Goal: Contribute content: Add original content to the website for others to see

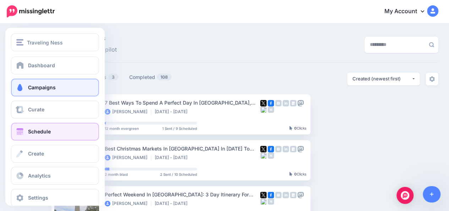
click at [27, 133] on link "Schedule" at bounding box center [55, 132] width 88 height 18
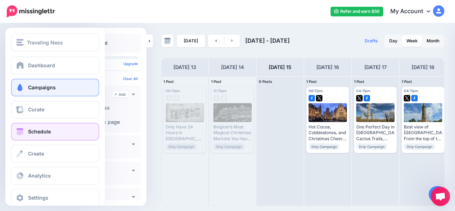
click at [31, 90] on span "Campaigns" at bounding box center [42, 87] width 28 height 6
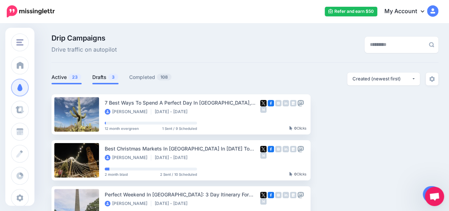
click at [102, 76] on link "Drafts 3" at bounding box center [105, 77] width 26 height 9
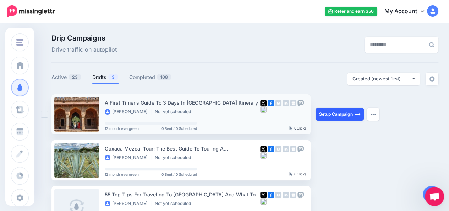
click at [323, 113] on link "Setup Campaign" at bounding box center [340, 114] width 48 height 13
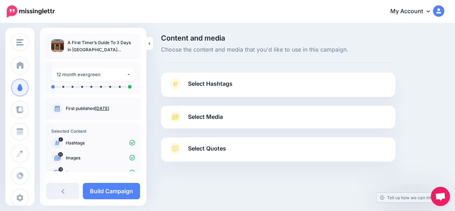
click at [318, 90] on link "Select Hashtags" at bounding box center [278, 87] width 220 height 18
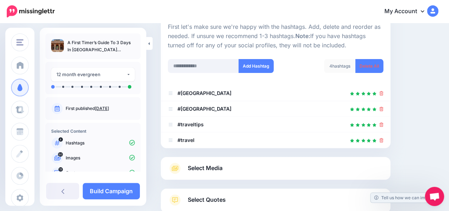
scroll to position [122, 0]
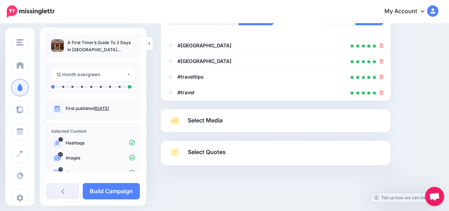
click at [344, 117] on link "Select Media" at bounding box center [276, 120] width 216 height 11
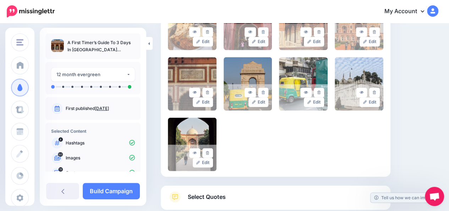
scroll to position [863, 0]
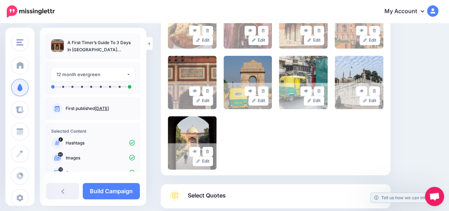
click at [322, 196] on link "Select Quotes" at bounding box center [276, 199] width 216 height 18
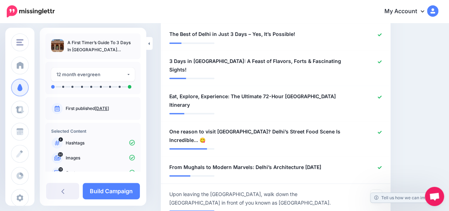
scroll to position [485, 0]
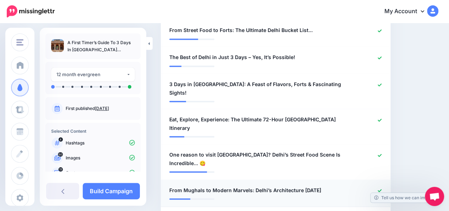
click at [301, 185] on span "From Mughals to Modern Marvels: Delhi’s Architecture in 3 Days" at bounding box center [245, 189] width 152 height 9
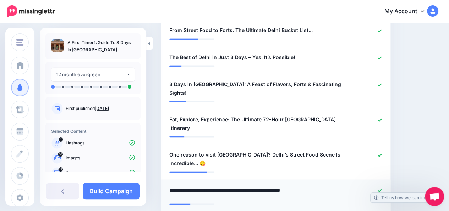
click at [323, 185] on textarea "**********" at bounding box center [258, 192] width 179 height 14
type textarea "**********"
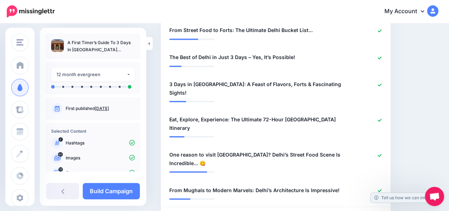
click at [129, 193] on link "Build Campaign" at bounding box center [111, 191] width 57 height 16
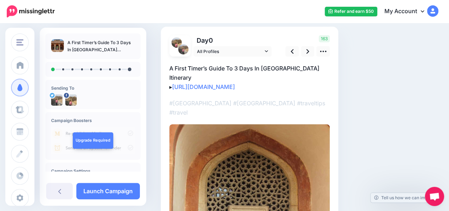
scroll to position [47, 0]
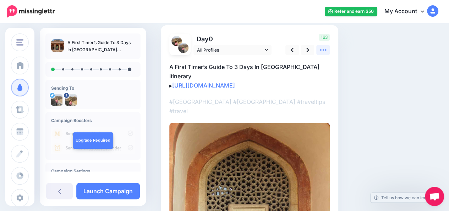
click at [323, 52] on icon at bounding box center [323, 49] width 7 height 7
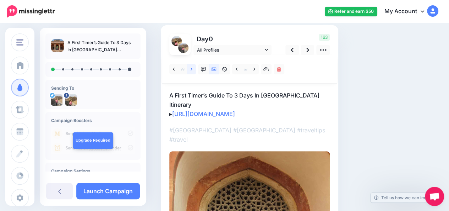
click at [193, 69] on link at bounding box center [191, 69] width 9 height 10
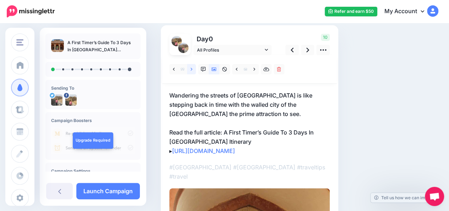
click at [193, 69] on link at bounding box center [191, 69] width 9 height 10
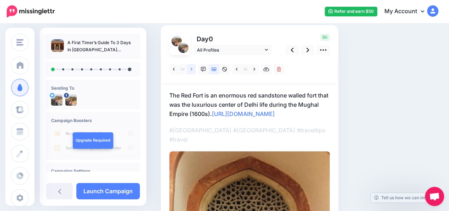
click at [193, 69] on link at bounding box center [191, 69] width 9 height 10
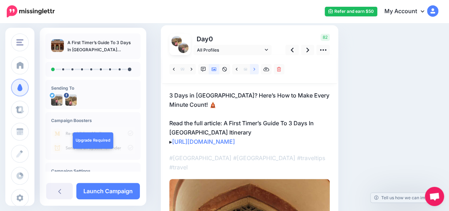
click at [255, 69] on icon at bounding box center [255, 69] width 2 height 5
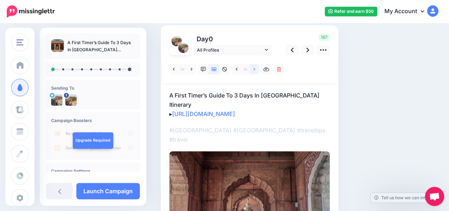
click at [255, 69] on icon at bounding box center [255, 69] width 2 height 5
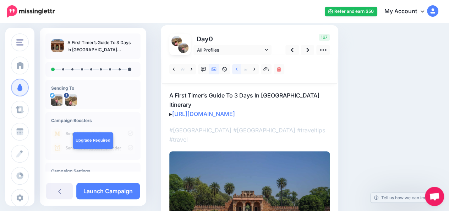
click at [238, 69] on link at bounding box center [236, 69] width 9 height 10
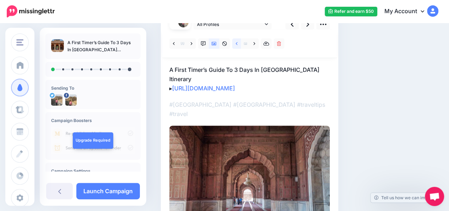
scroll to position [64, 0]
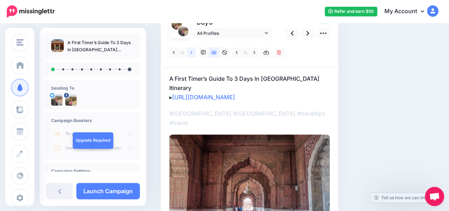
click at [192, 54] on icon at bounding box center [192, 52] width 2 height 5
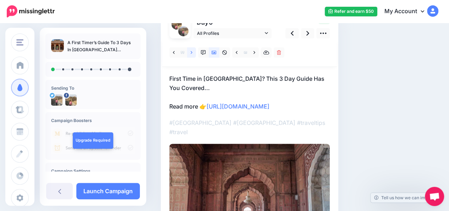
click at [192, 54] on icon at bounding box center [192, 52] width 2 height 5
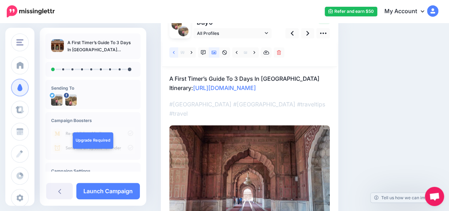
click at [175, 54] on icon at bounding box center [174, 52] width 2 height 5
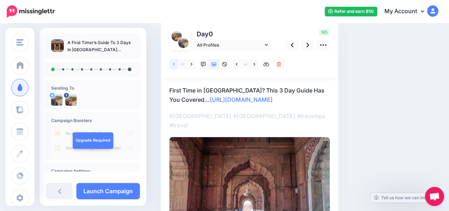
scroll to position [53, 0]
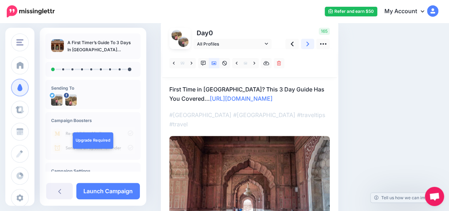
click at [307, 45] on icon at bounding box center [308, 43] width 3 height 7
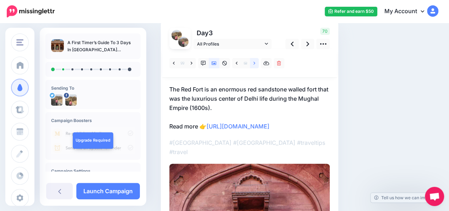
click at [256, 62] on link at bounding box center [254, 63] width 9 height 10
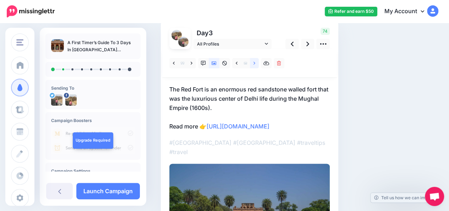
click at [256, 62] on link at bounding box center [254, 63] width 9 height 10
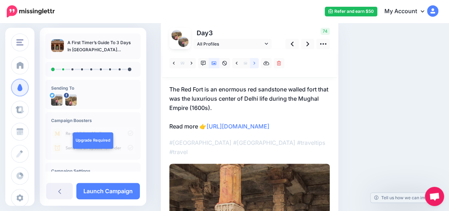
click at [256, 62] on link at bounding box center [254, 63] width 9 height 10
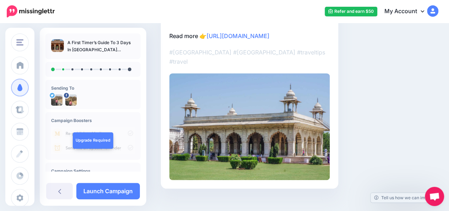
scroll to position [31, 0]
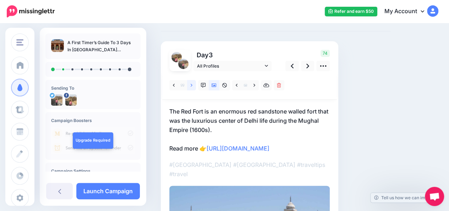
click at [191, 87] on icon at bounding box center [192, 85] width 2 height 5
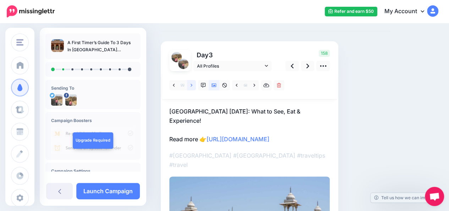
click at [191, 87] on icon at bounding box center [192, 85] width 2 height 5
click at [306, 68] on link at bounding box center [308, 66] width 14 height 10
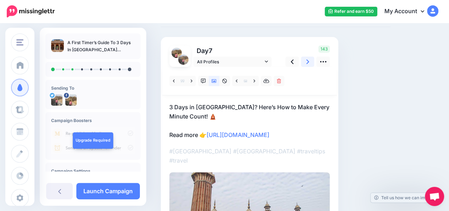
scroll to position [34, 0]
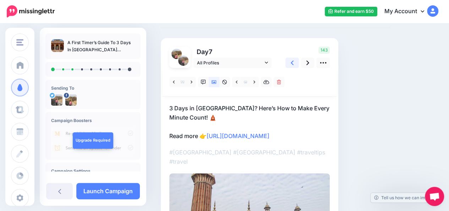
click at [293, 62] on icon at bounding box center [292, 62] width 3 height 7
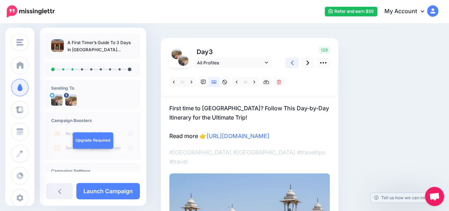
click at [293, 62] on icon at bounding box center [292, 62] width 3 height 7
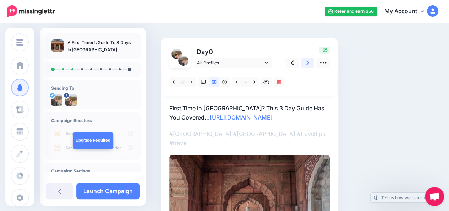
click at [308, 62] on icon at bounding box center [308, 62] width 3 height 7
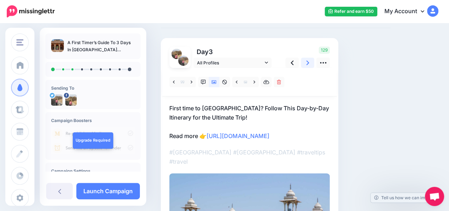
click at [308, 62] on icon at bounding box center [308, 62] width 3 height 7
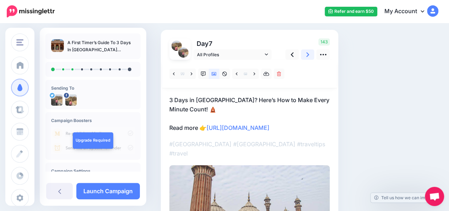
scroll to position [42, 0]
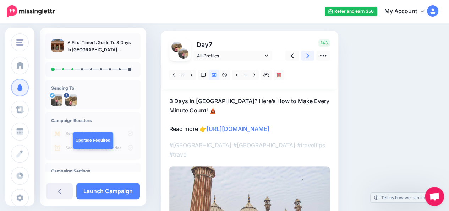
click at [308, 57] on icon at bounding box center [308, 55] width 3 height 7
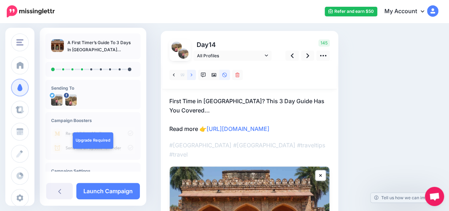
click at [192, 76] on icon at bounding box center [192, 74] width 2 height 5
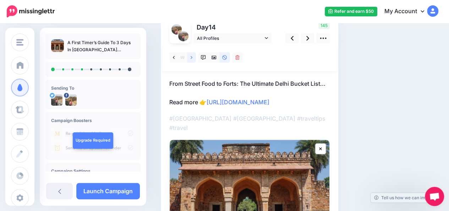
scroll to position [41, 0]
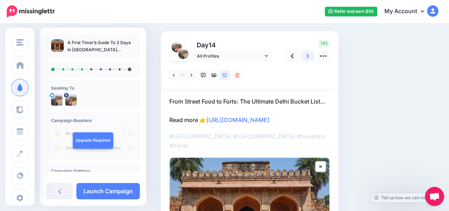
click at [307, 57] on icon at bounding box center [308, 56] width 3 height 5
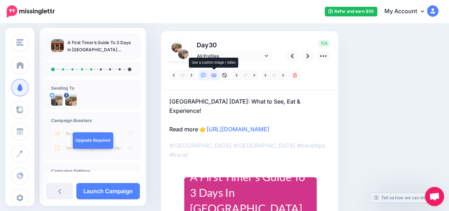
click at [214, 77] on icon at bounding box center [214, 75] width 5 height 5
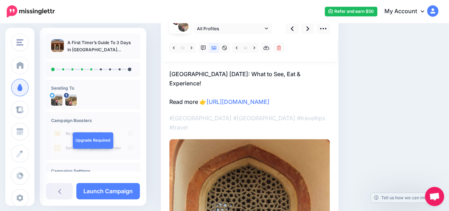
scroll to position [67, 0]
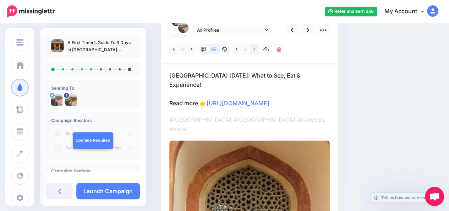
click at [255, 50] on icon at bounding box center [255, 49] width 2 height 5
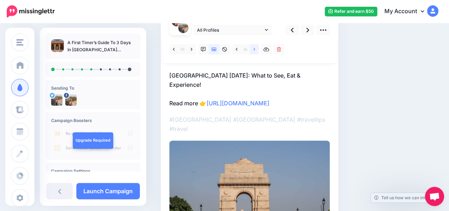
click at [255, 50] on icon at bounding box center [255, 49] width 2 height 5
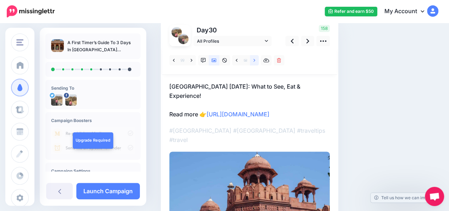
scroll to position [55, 0]
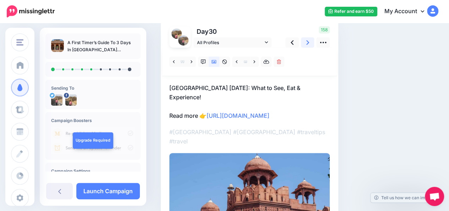
click at [308, 43] on icon at bounding box center [308, 42] width 3 height 5
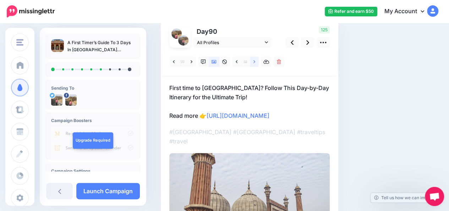
click at [254, 63] on icon at bounding box center [255, 61] width 2 height 5
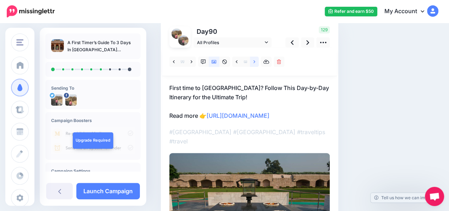
click at [254, 63] on icon at bounding box center [255, 61] width 2 height 5
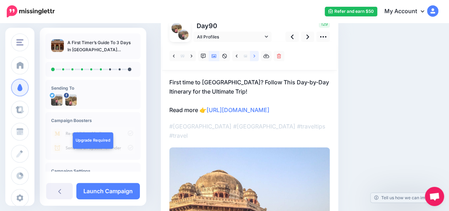
scroll to position [59, 0]
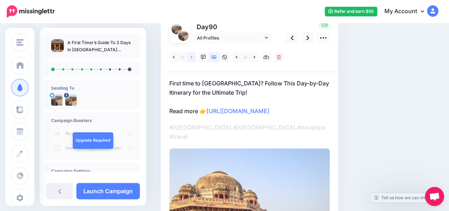
click at [192, 58] on icon at bounding box center [192, 56] width 2 height 3
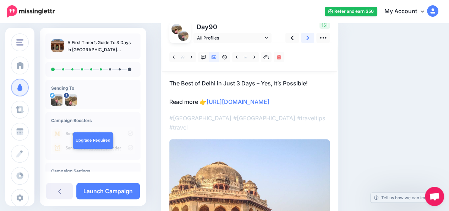
click at [307, 38] on icon at bounding box center [308, 37] width 3 height 7
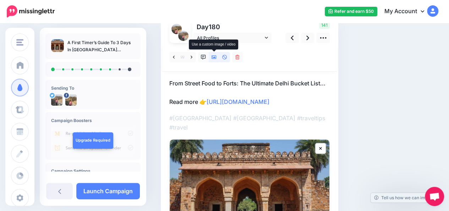
click at [216, 59] on link at bounding box center [214, 57] width 11 height 10
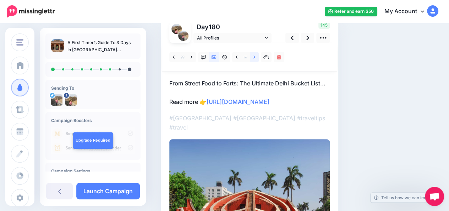
click at [255, 57] on icon at bounding box center [255, 57] width 2 height 5
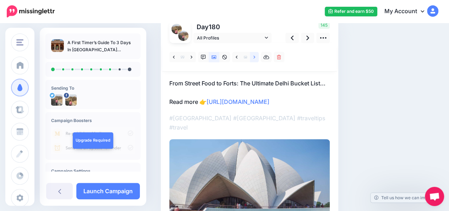
click at [255, 57] on icon at bounding box center [255, 57] width 2 height 5
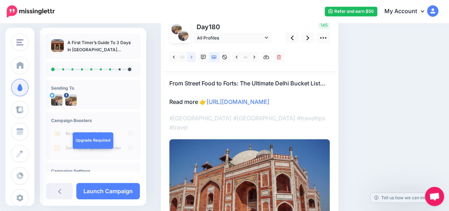
click at [191, 58] on icon at bounding box center [192, 56] width 2 height 3
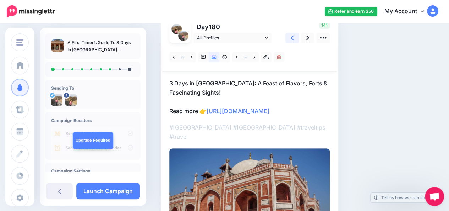
click at [292, 38] on icon at bounding box center [292, 38] width 3 height 5
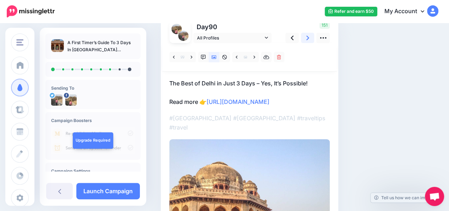
click at [309, 37] on link at bounding box center [308, 38] width 14 height 10
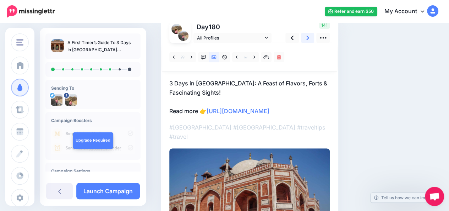
click at [308, 39] on icon at bounding box center [308, 38] width 3 height 5
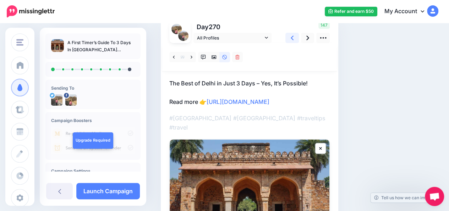
click at [294, 39] on link at bounding box center [293, 38] width 14 height 10
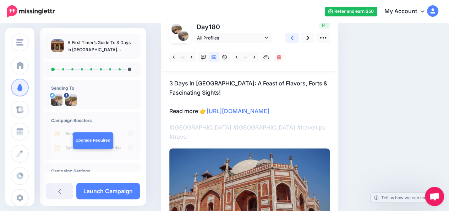
click at [294, 39] on link at bounding box center [293, 38] width 14 height 10
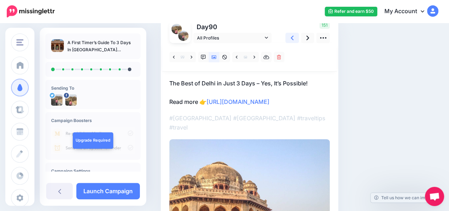
click at [294, 39] on link at bounding box center [293, 38] width 14 height 10
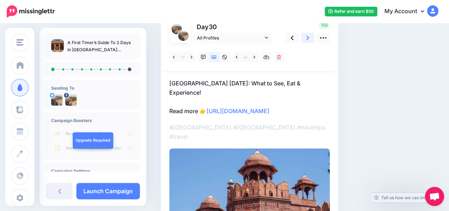
click at [307, 37] on icon at bounding box center [308, 37] width 3 height 7
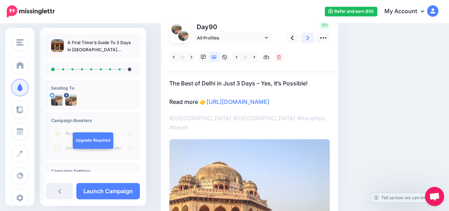
click at [307, 37] on icon at bounding box center [308, 37] width 3 height 7
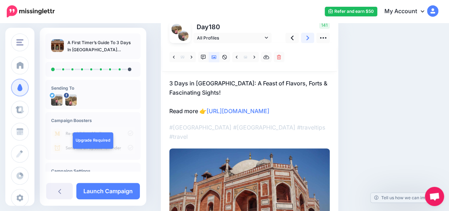
click at [307, 37] on icon at bounding box center [308, 37] width 3 height 7
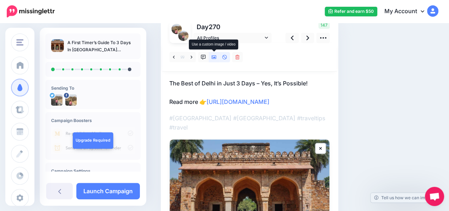
click at [213, 59] on icon at bounding box center [214, 57] width 5 height 5
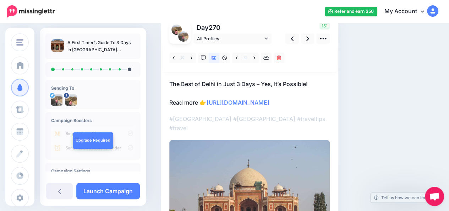
scroll to position [58, 0]
click at [191, 59] on icon at bounding box center [192, 58] width 2 height 5
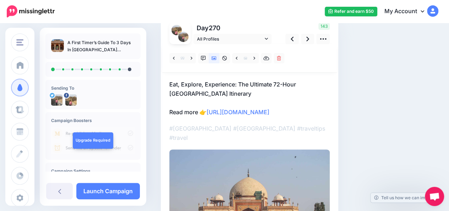
click at [296, 86] on p "Eat, Explore, Experience: The Ultimate 72-Hour Delhi Itinerary Read more 👉 http…" at bounding box center [249, 98] width 161 height 37
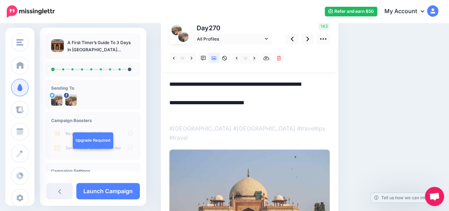
click at [296, 86] on textarea "**********" at bounding box center [249, 98] width 161 height 37
type textarea "**********"
click at [370, 103] on div "Social Posts Review the social posts that will be sent to promote this content.…" at bounding box center [276, 137] width 241 height 323
click at [309, 40] on link at bounding box center [308, 39] width 14 height 10
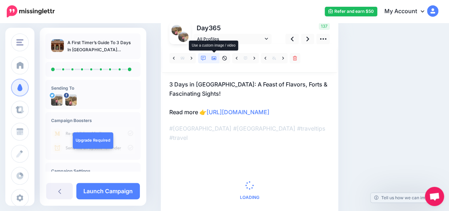
click at [215, 57] on icon at bounding box center [214, 58] width 5 height 5
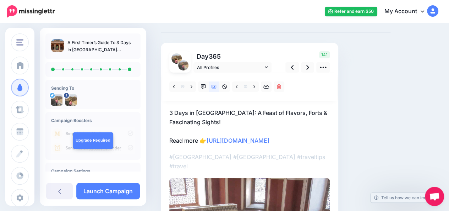
scroll to position [58, 0]
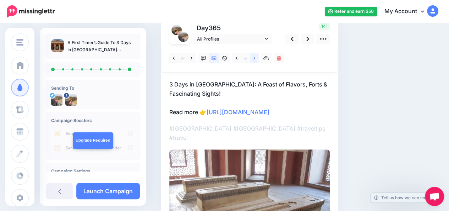
click at [256, 57] on link at bounding box center [254, 58] width 9 height 10
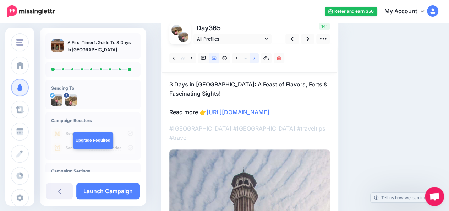
click at [256, 57] on link at bounding box center [254, 58] width 9 height 10
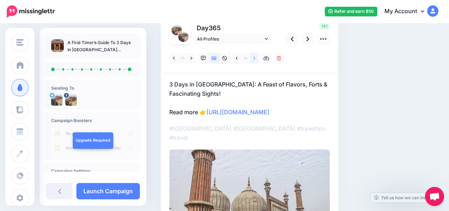
click at [256, 57] on link at bounding box center [254, 58] width 9 height 10
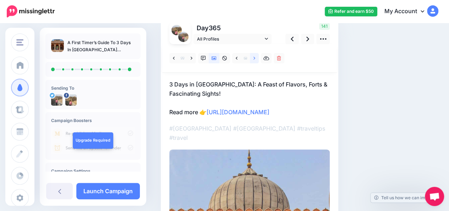
click at [256, 57] on link at bounding box center [254, 58] width 9 height 10
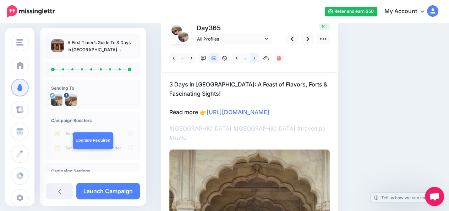
click at [256, 57] on link at bounding box center [254, 58] width 9 height 10
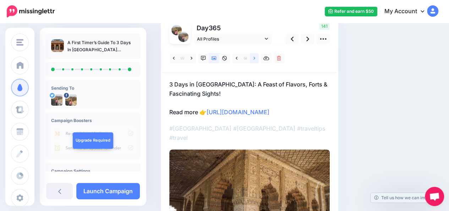
click at [256, 57] on link at bounding box center [254, 58] width 9 height 10
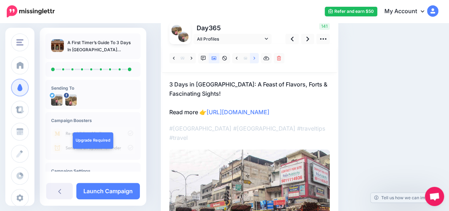
click at [256, 57] on link at bounding box center [254, 58] width 9 height 10
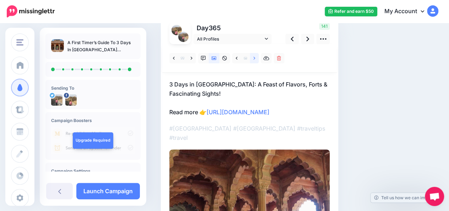
click at [256, 57] on link at bounding box center [254, 58] width 9 height 10
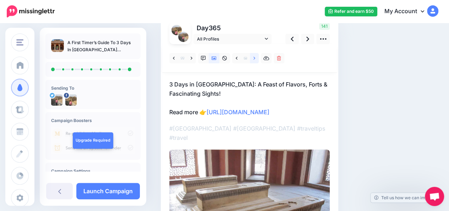
click at [256, 57] on link at bounding box center [254, 58] width 9 height 10
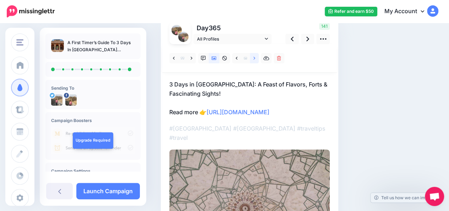
click at [256, 57] on link at bounding box center [254, 58] width 9 height 10
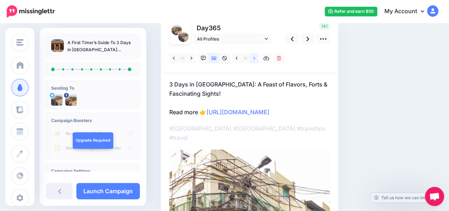
click at [256, 57] on link at bounding box center [254, 58] width 9 height 10
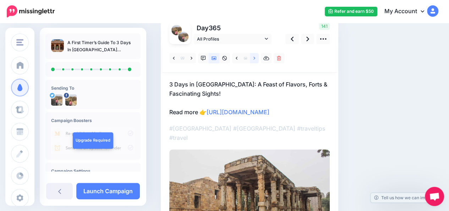
click at [256, 57] on link at bounding box center [254, 58] width 9 height 10
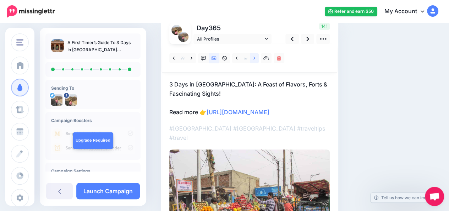
click at [256, 57] on link at bounding box center [254, 58] width 9 height 10
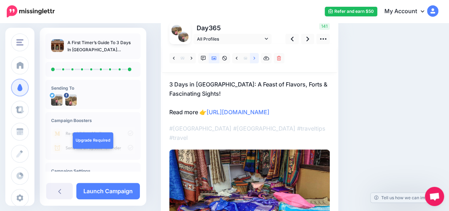
click at [256, 57] on link at bounding box center [254, 58] width 9 height 10
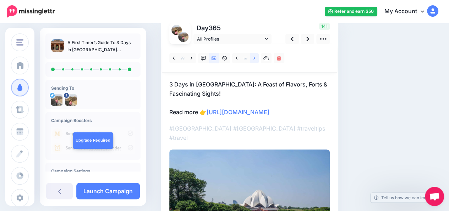
click at [256, 57] on link at bounding box center [254, 58] width 9 height 10
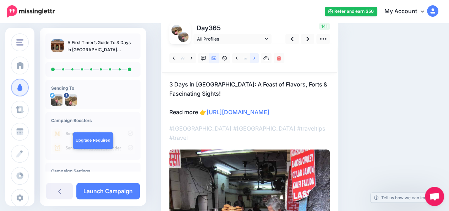
scroll to position [56, 0]
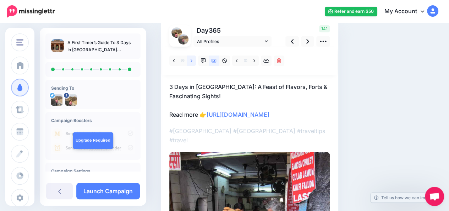
click at [193, 62] on link at bounding box center [191, 60] width 9 height 10
click at [308, 43] on icon at bounding box center [308, 41] width 3 height 7
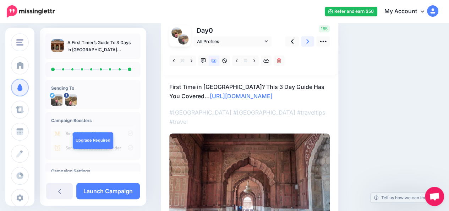
click at [308, 43] on icon at bounding box center [308, 41] width 3 height 7
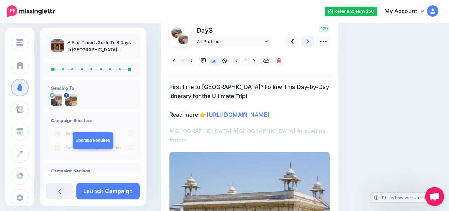
click at [308, 43] on icon at bounding box center [308, 41] width 3 height 7
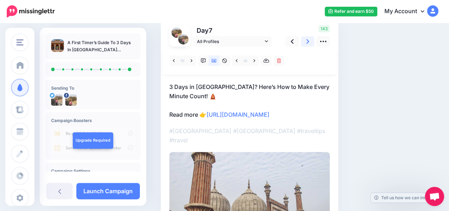
click at [308, 43] on icon at bounding box center [308, 41] width 3 height 7
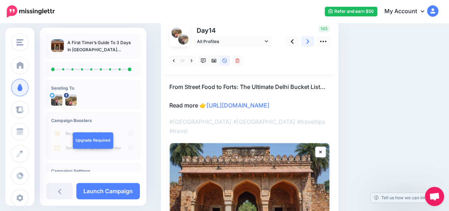
click at [308, 43] on icon at bounding box center [308, 41] width 3 height 7
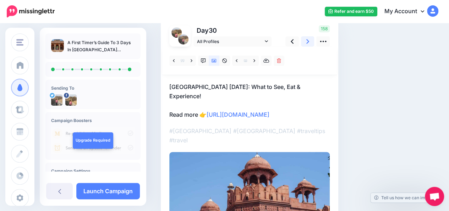
click at [308, 43] on icon at bounding box center [308, 41] width 3 height 7
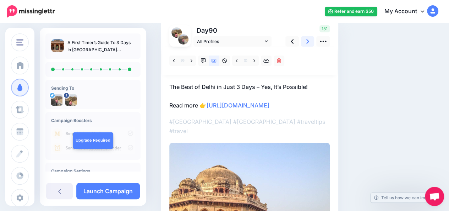
click at [308, 43] on icon at bounding box center [308, 41] width 3 height 7
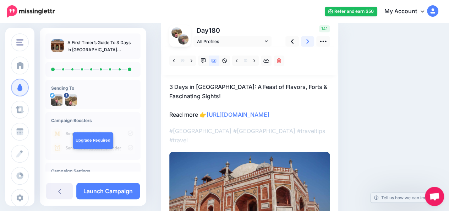
click at [308, 43] on icon at bounding box center [308, 41] width 3 height 7
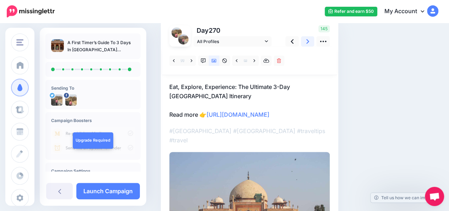
click at [308, 43] on icon at bounding box center [308, 41] width 3 height 7
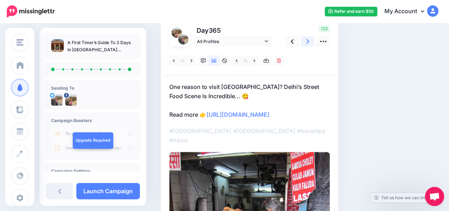
click at [308, 43] on icon at bounding box center [308, 41] width 3 height 7
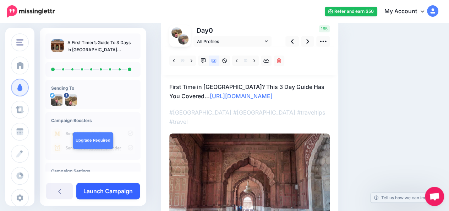
click at [115, 190] on link "Launch Campaign" at bounding box center [108, 191] width 64 height 16
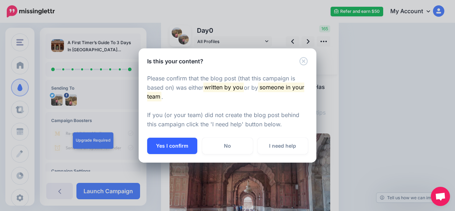
click at [168, 149] on button "Yes I confirm" at bounding box center [172, 146] width 50 height 16
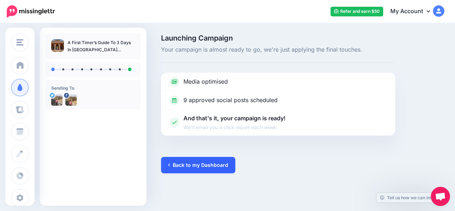
click at [176, 167] on link "Back to my Dashboard" at bounding box center [198, 165] width 74 height 16
